Goal: Information Seeking & Learning: Learn about a topic

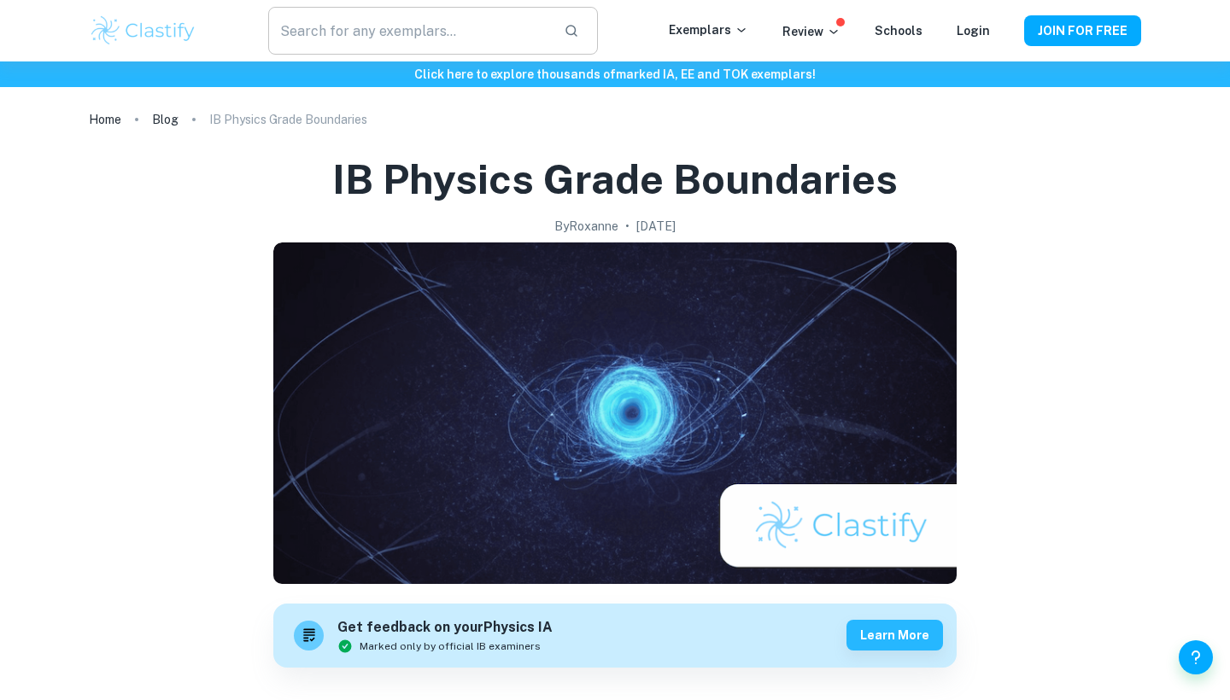
click at [477, 21] on input "text" at bounding box center [409, 31] width 282 height 48
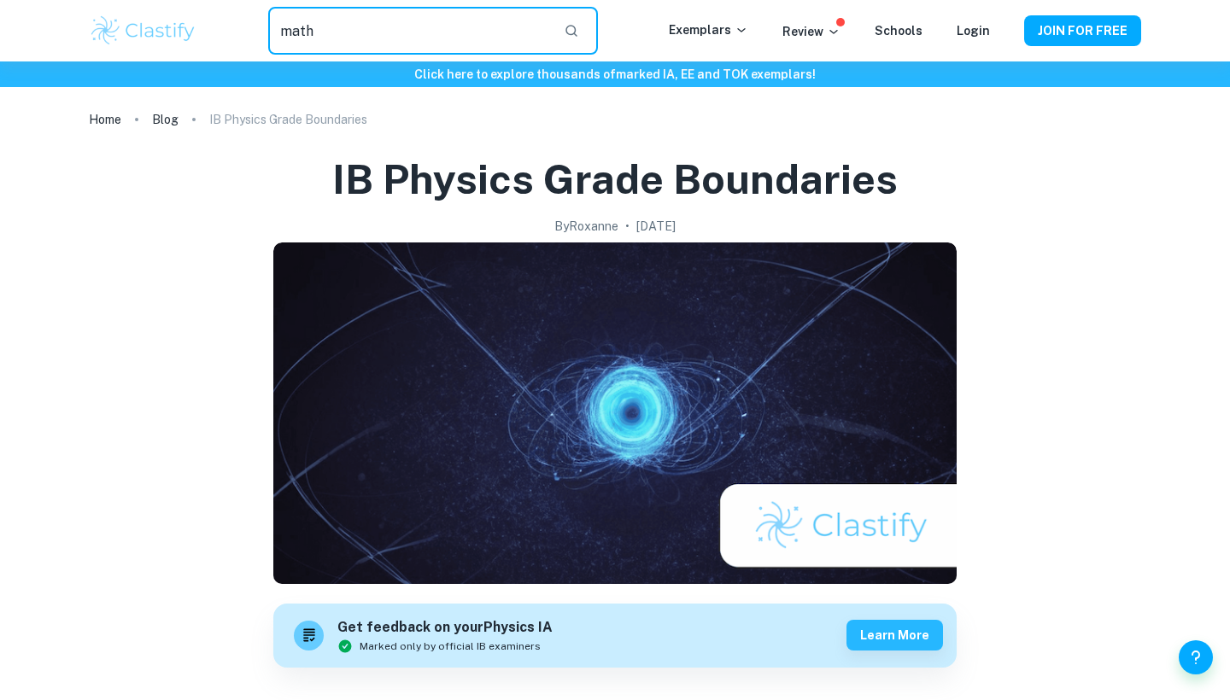
type input "math"
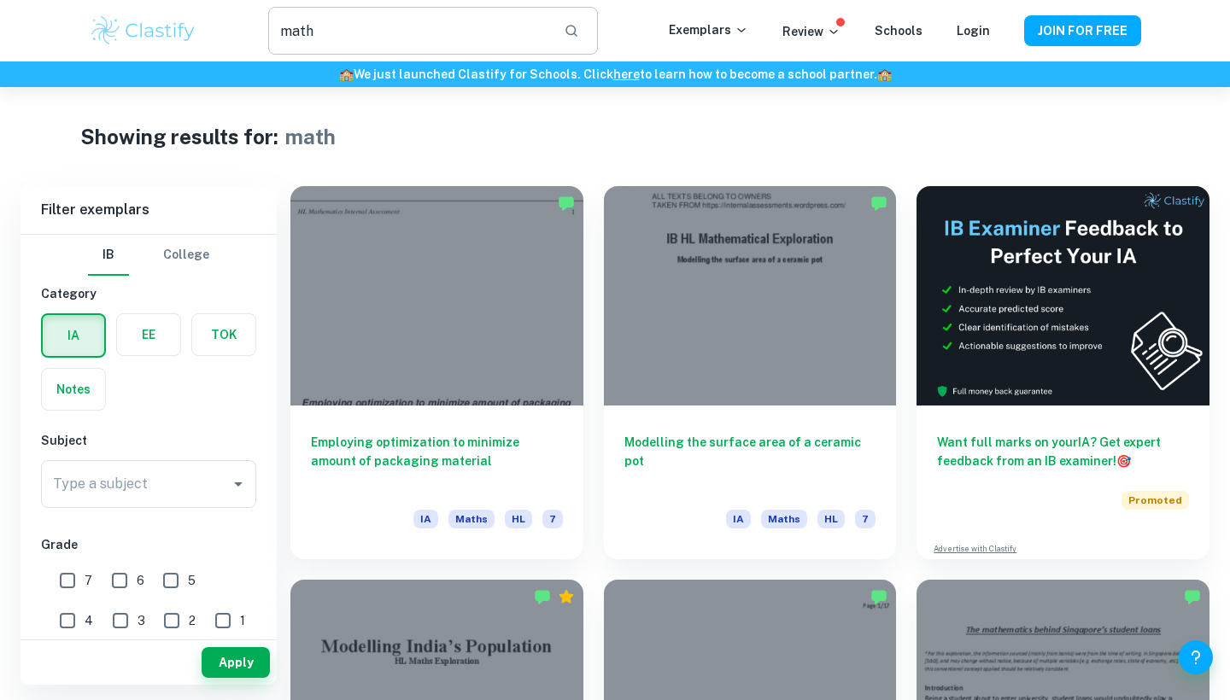
click at [451, 22] on input "math" at bounding box center [409, 31] width 282 height 48
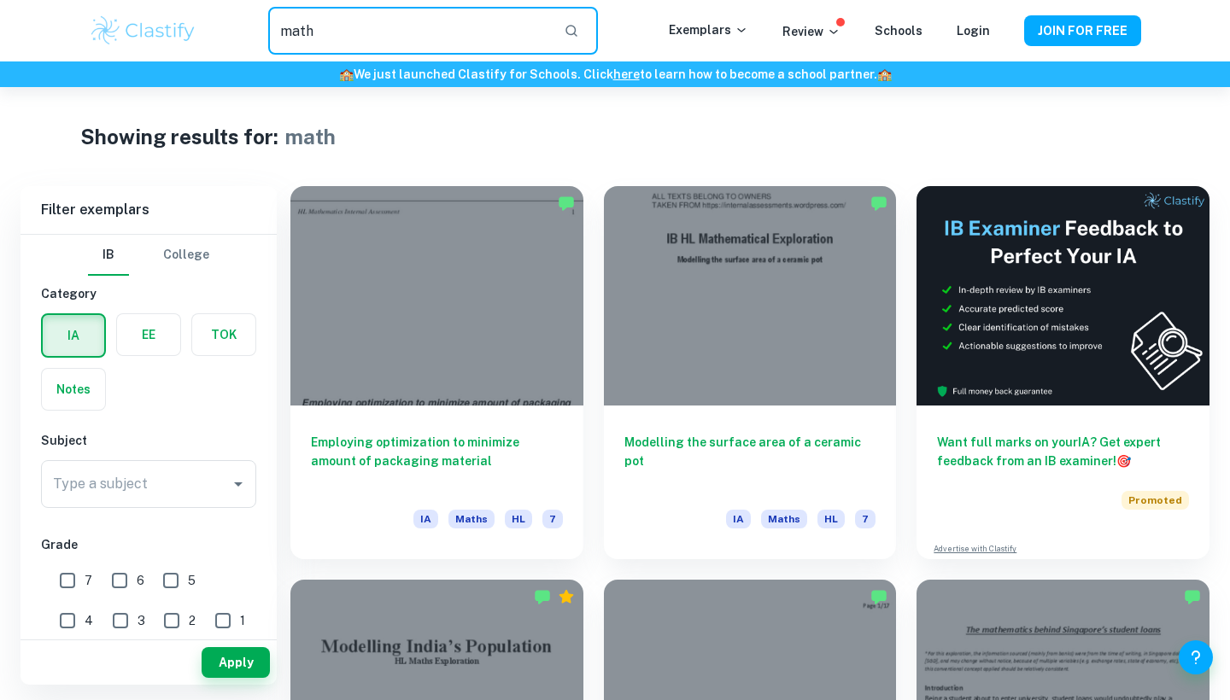
click at [428, 41] on input "math" at bounding box center [409, 31] width 282 height 48
